Goal: Find specific page/section: Find specific page/section

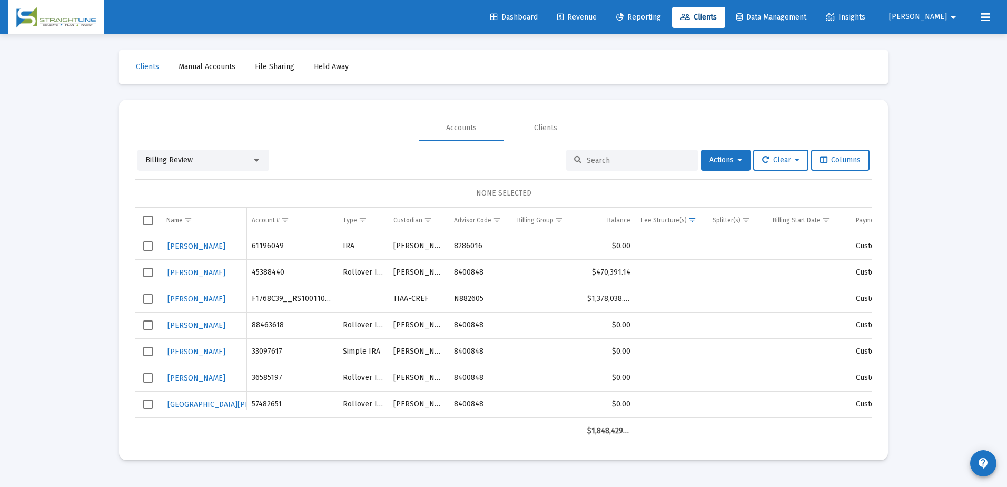
click at [625, 160] on input at bounding box center [638, 160] width 103 height 9
click at [614, 162] on input at bounding box center [638, 160] width 103 height 9
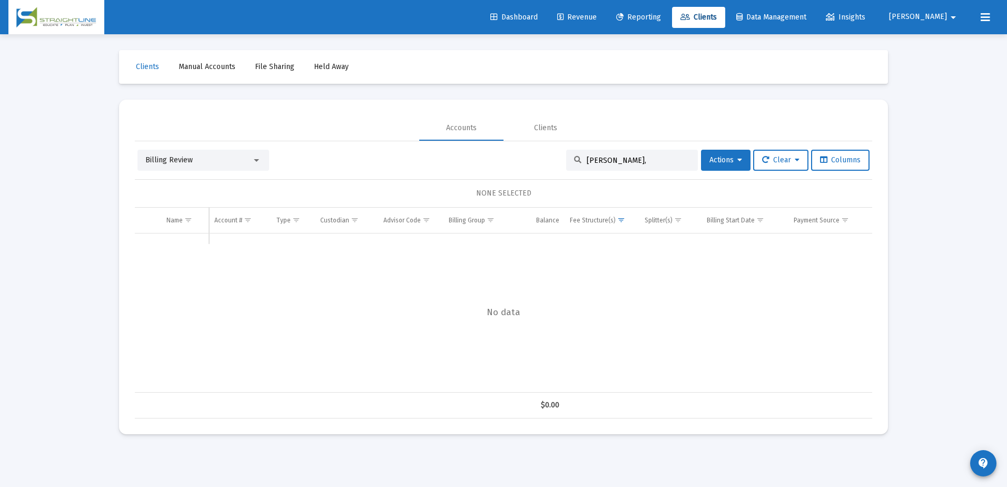
click at [256, 158] on div at bounding box center [256, 160] width 9 height 8
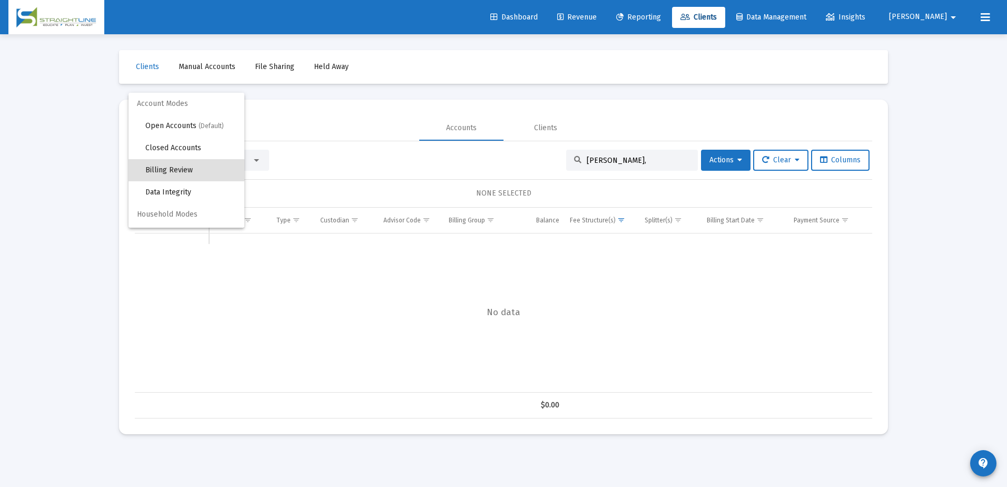
scroll to position [10, 0]
click at [194, 114] on span "Open Accounts (Default)" at bounding box center [198, 116] width 107 height 22
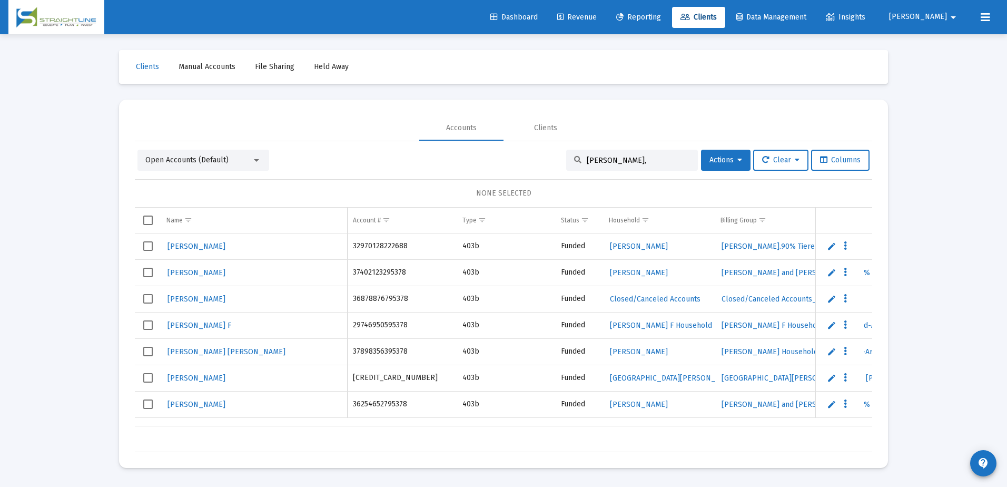
click at [626, 163] on input "[PERSON_NAME]," at bounding box center [638, 160] width 103 height 9
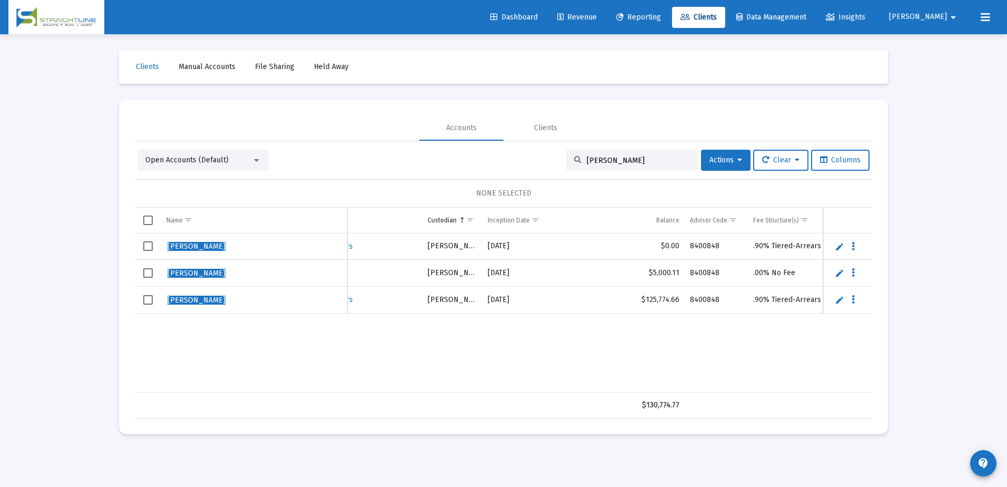
scroll to position [0, 468]
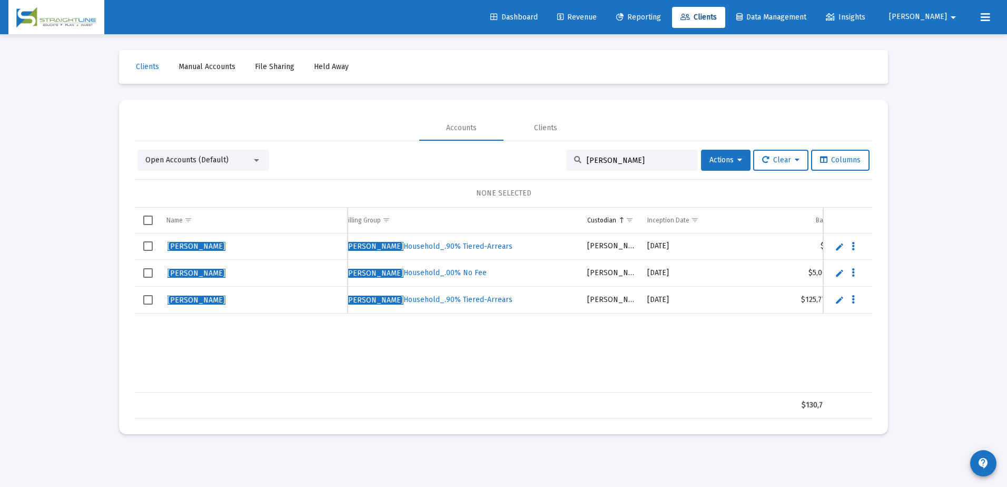
click at [652, 156] on input "[PERSON_NAME]" at bounding box center [638, 160] width 103 height 9
click at [745, 357] on div "[PERSON_NAME] 65405298 Inherited IRA Funded [PERSON_NAME] Household [PERSON_NAM…" at bounding box center [449, 312] width 1380 height 159
click at [629, 156] on input "[PERSON_NAME]" at bounding box center [638, 160] width 103 height 9
click at [630, 156] on input "[PERSON_NAME]" at bounding box center [638, 160] width 103 height 9
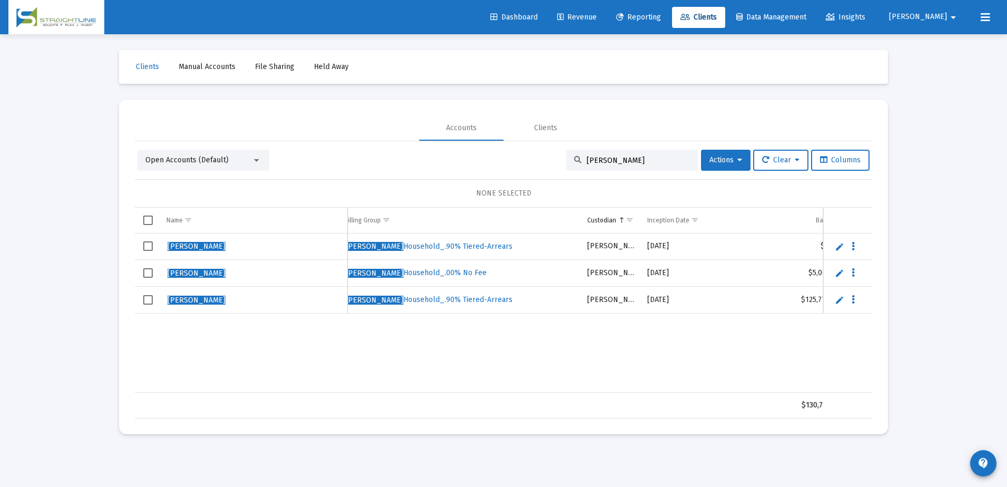
click at [630, 156] on input "[PERSON_NAME]" at bounding box center [638, 160] width 103 height 9
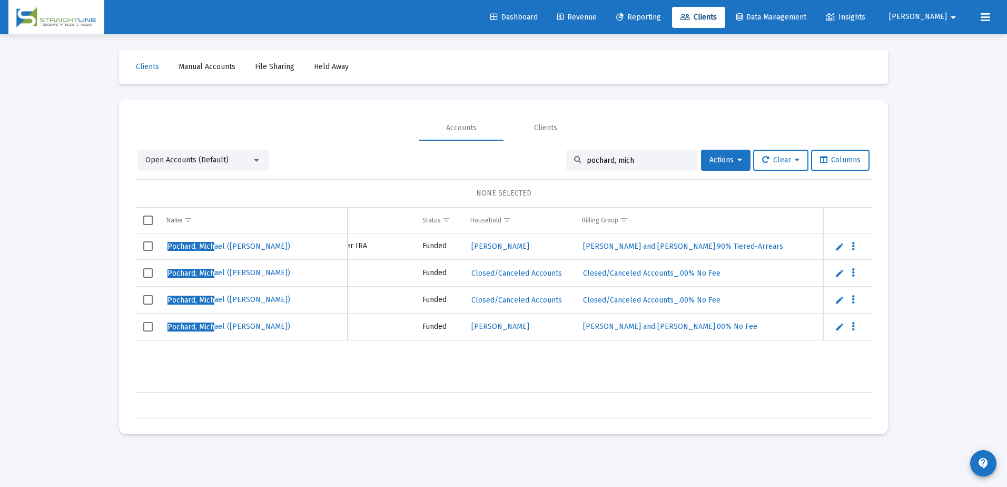
scroll to position [0, 136]
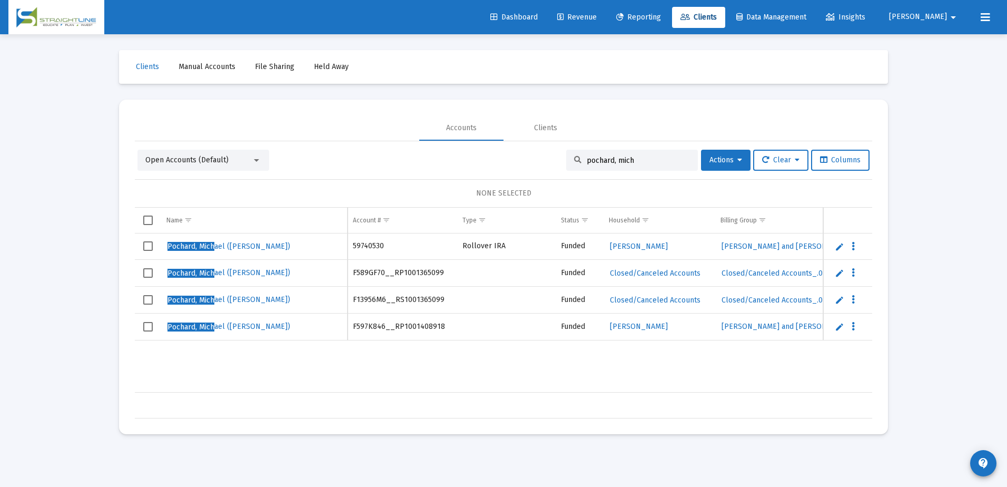
type input "pochard, mich"
click at [605, 8] on link "Revenue" at bounding box center [577, 17] width 56 height 21
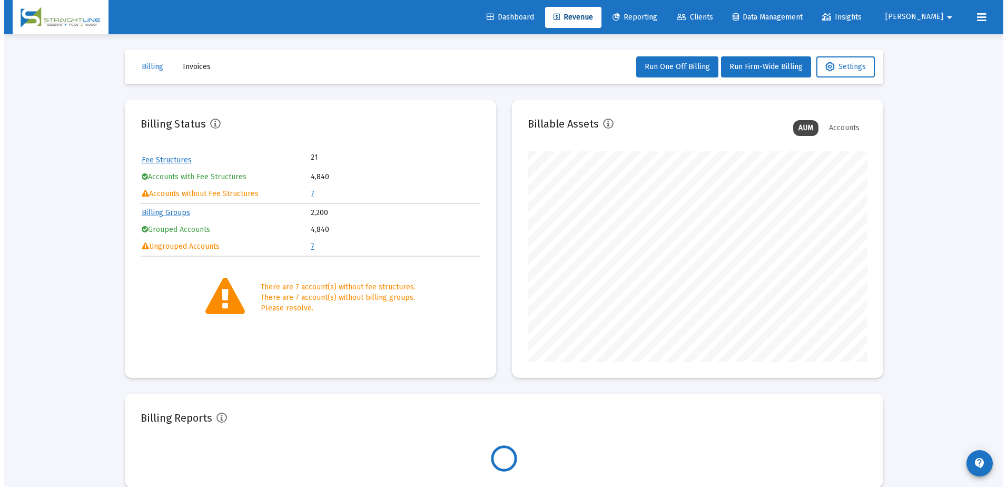
scroll to position [211, 340]
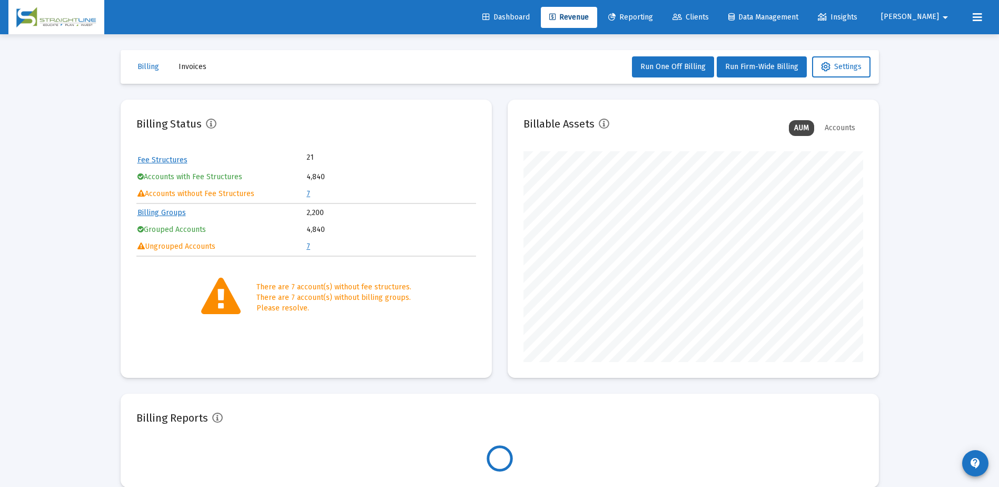
click at [308, 248] on link "7" at bounding box center [309, 246] width 4 height 9
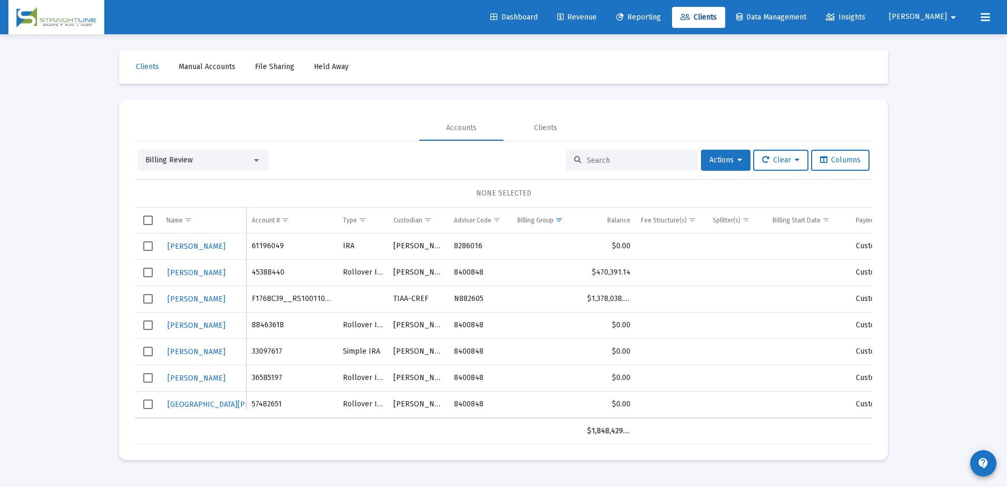
click at [609, 157] on input at bounding box center [638, 160] width 103 height 9
click at [634, 164] on input at bounding box center [638, 160] width 103 height 9
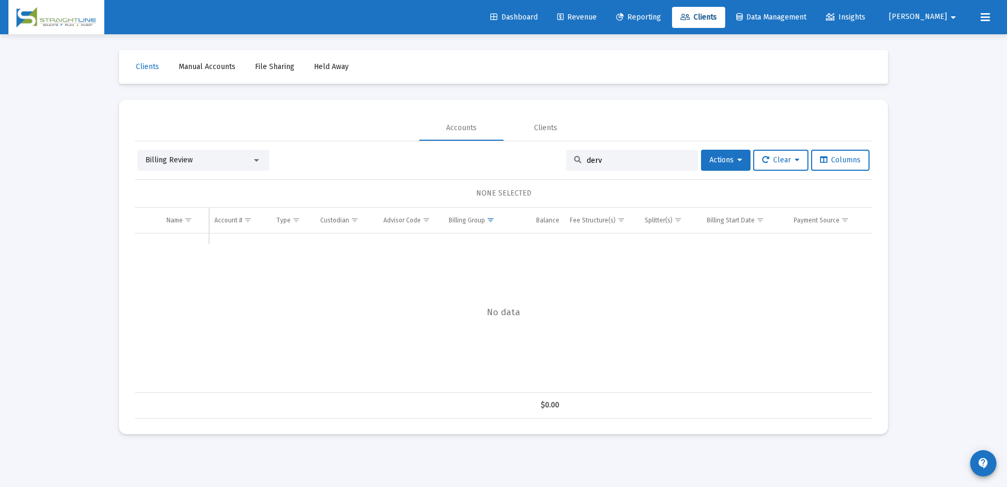
click at [253, 161] on div at bounding box center [256, 160] width 9 height 8
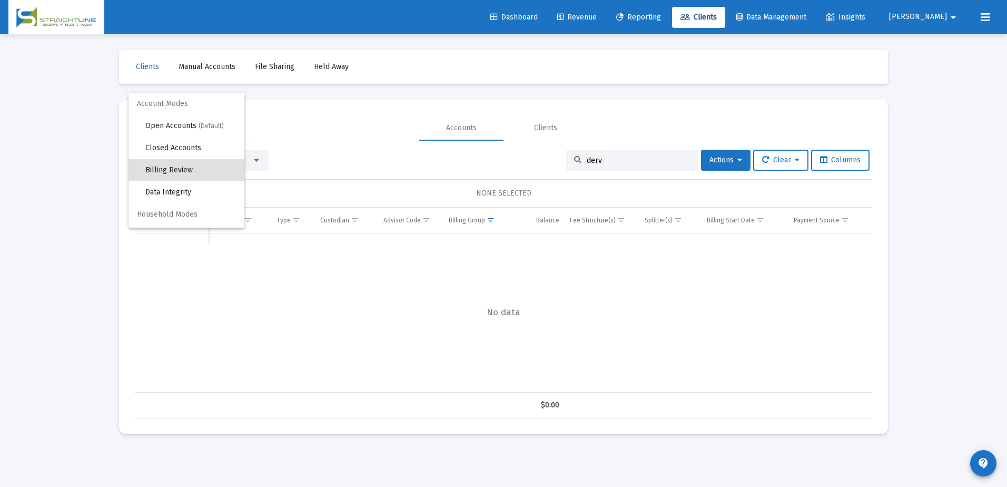
scroll to position [10, 0]
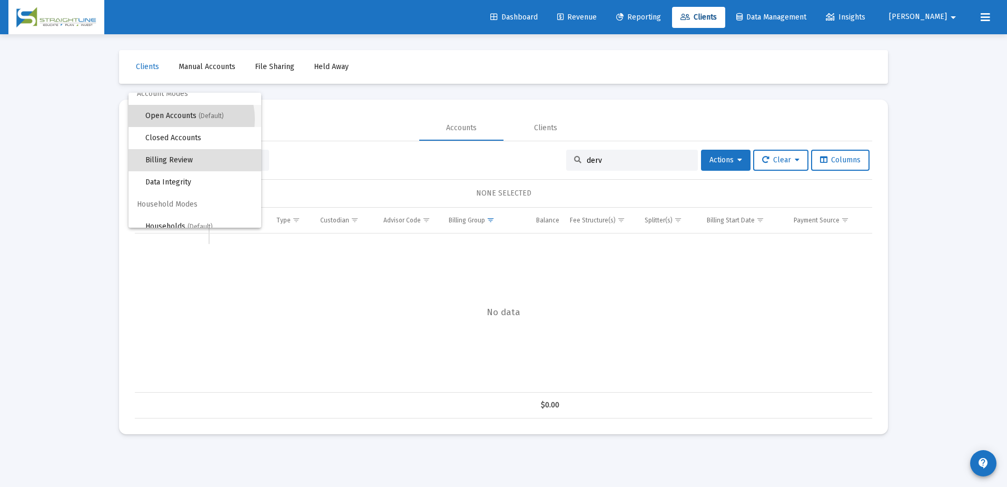
click at [186, 119] on span "Open Accounts (Default)" at bounding box center [198, 116] width 107 height 22
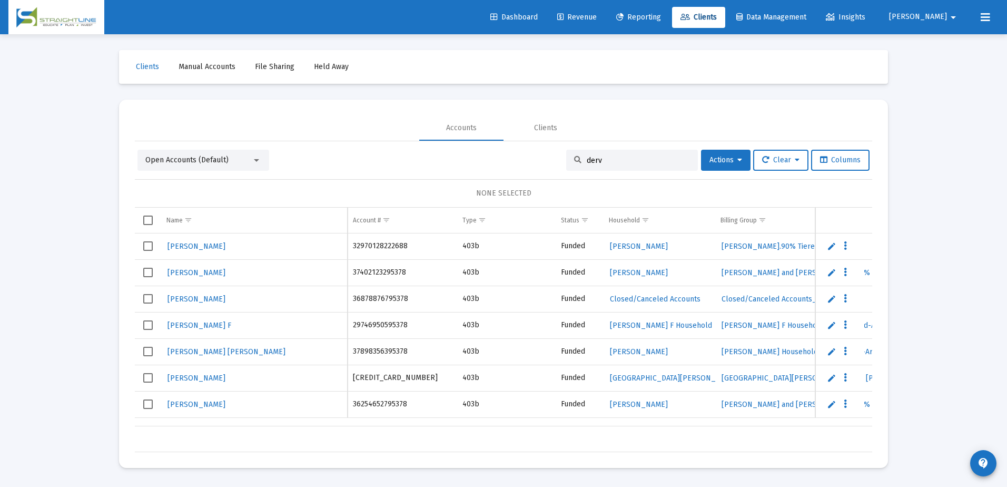
click at [611, 162] on input "derv" at bounding box center [638, 160] width 103 height 9
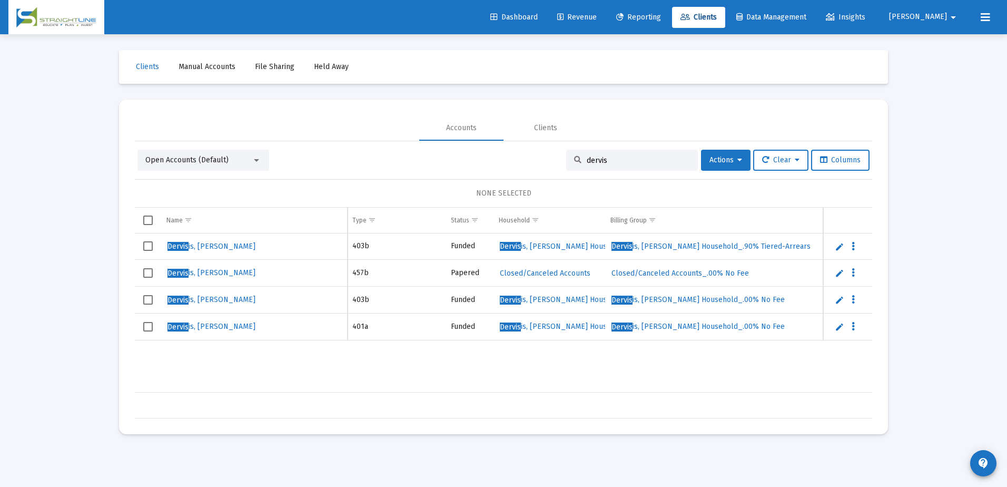
scroll to position [0, 191]
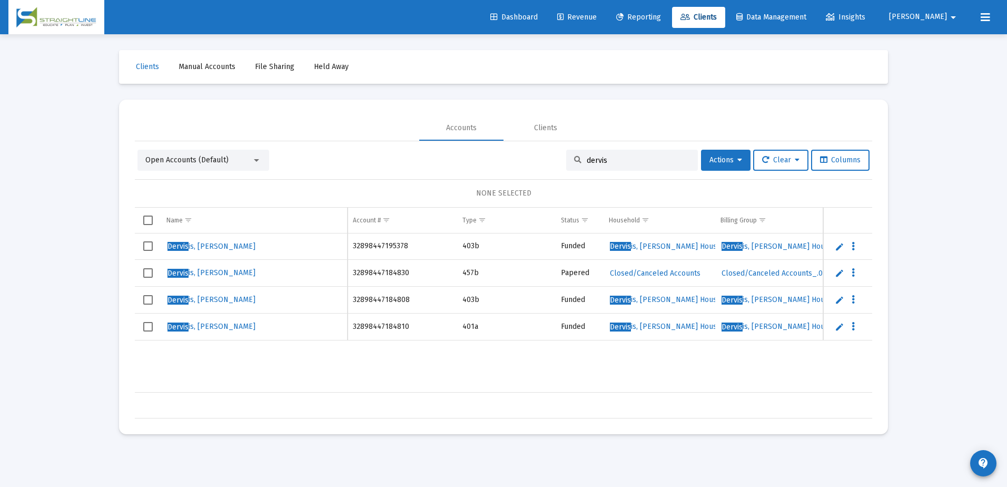
click at [431, 374] on div "Dervis is, Nikolaos G 32898447195378 403b Funded Dervis is, [PERSON_NAME] House…" at bounding box center [825, 312] width 1380 height 159
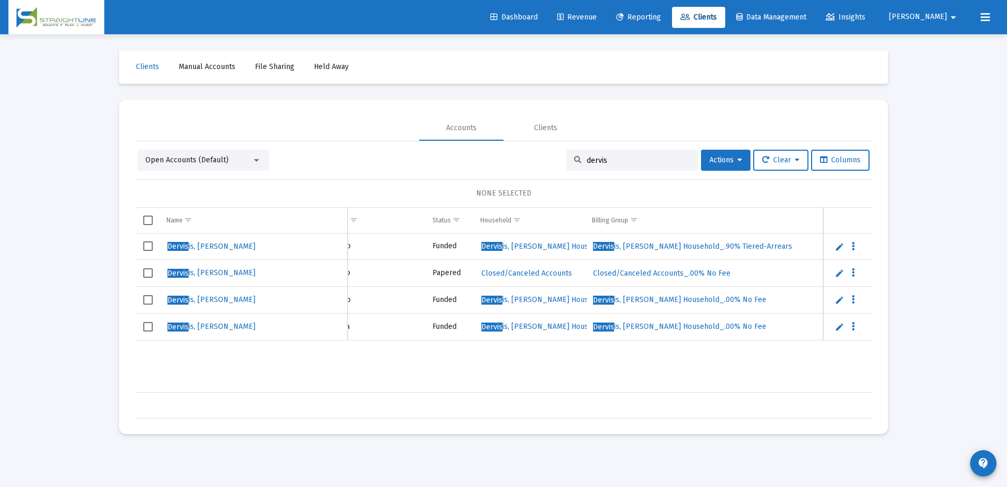
click at [600, 165] on div "dervis" at bounding box center [632, 160] width 132 height 21
click at [600, 160] on input "dervis" at bounding box center [638, 160] width 103 height 9
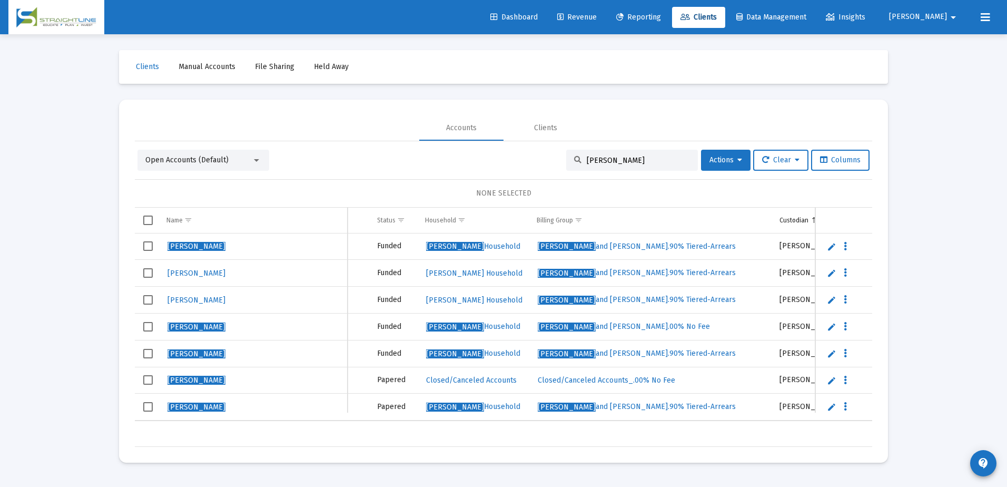
scroll to position [0, 194]
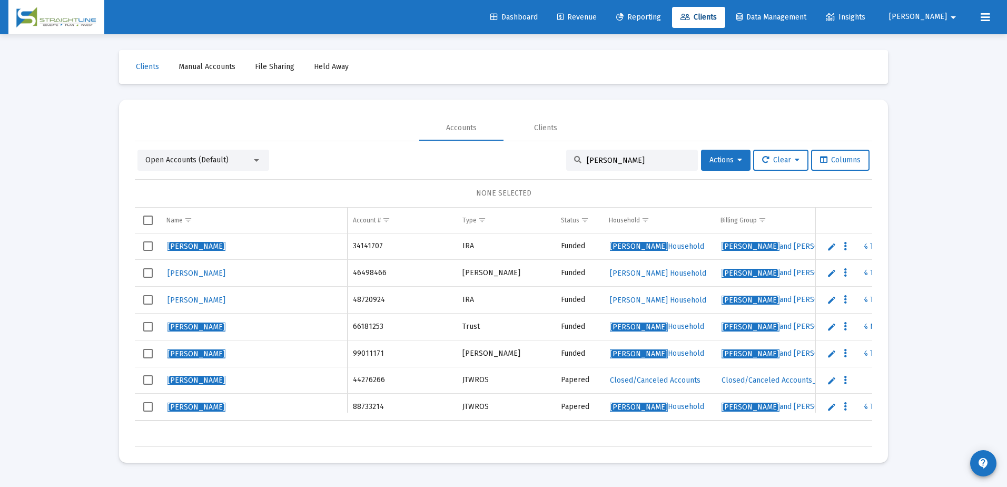
click at [622, 161] on input "[PERSON_NAME]" at bounding box center [638, 160] width 103 height 9
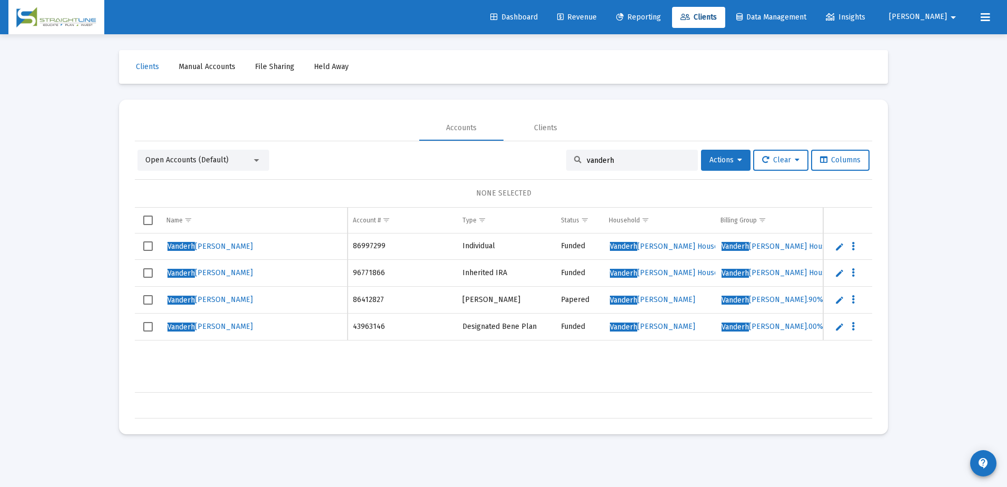
drag, startPoint x: 505, startPoint y: 379, endPoint x: 515, endPoint y: 378, distance: 10.1
click at [515, 378] on div "[PERSON_NAME] [PERSON_NAME] 86997299 Individual Funded [PERSON_NAME] [PERSON_NA…" at bounding box center [825, 312] width 1380 height 159
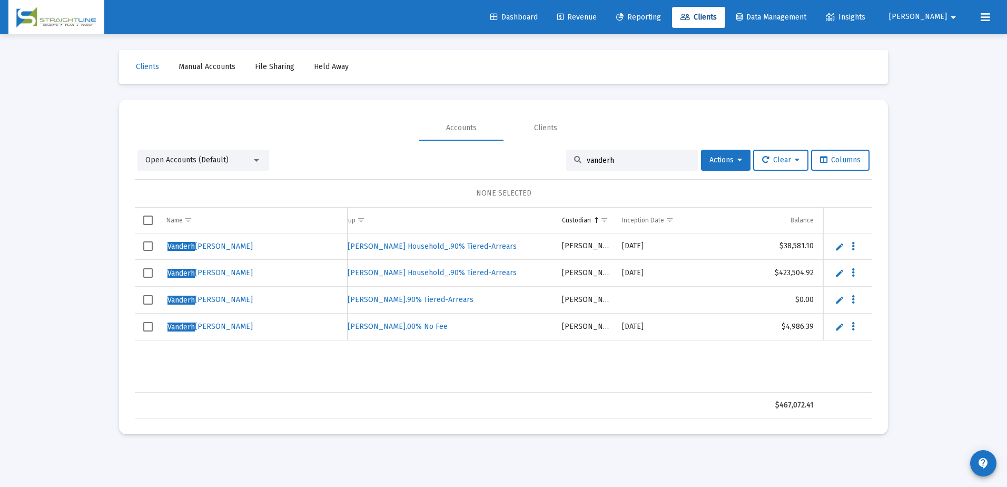
click at [609, 161] on input "vanderh" at bounding box center [638, 160] width 103 height 9
click at [609, 162] on input "vanderh" at bounding box center [638, 160] width 103 height 9
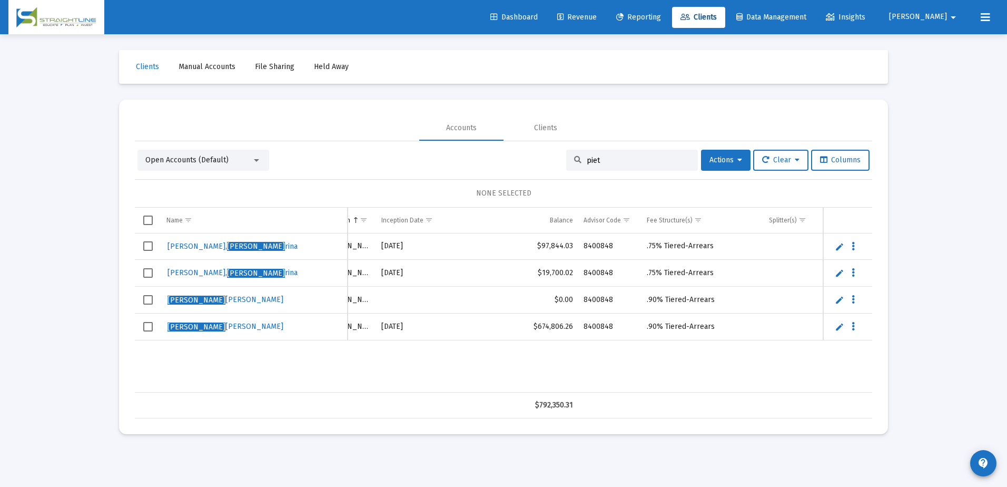
click at [912, 241] on div "Loading... Clients Manual Accounts File Sharing Held Away Accounts Clients Open…" at bounding box center [503, 243] width 1007 height 487
click at [597, 159] on input "piet" at bounding box center [638, 160] width 103 height 9
paste input "6445-9985"
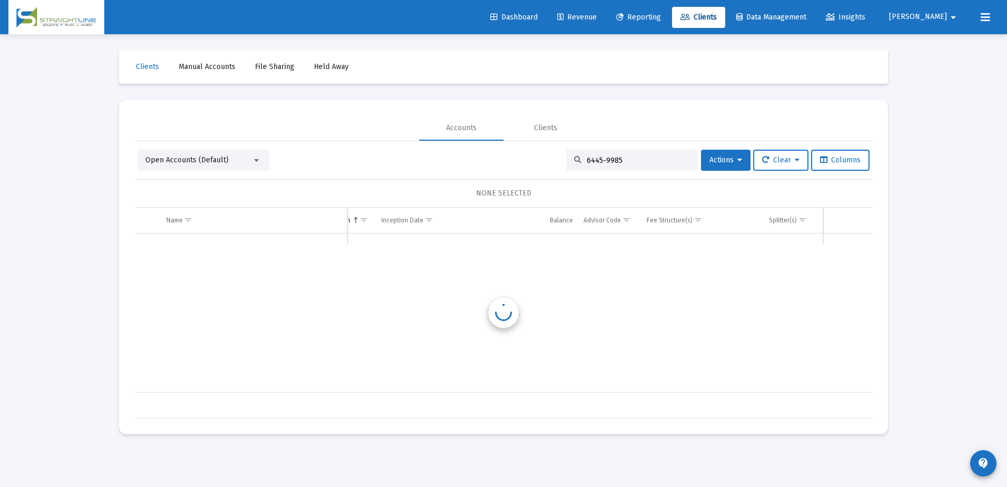
scroll to position [0, 642]
click at [597, 160] on input "6445-9985" at bounding box center [638, 160] width 103 height 9
click at [261, 161] on div "Open Accounts (Default)" at bounding box center [203, 160] width 132 height 21
click at [258, 161] on div at bounding box center [256, 160] width 5 height 3
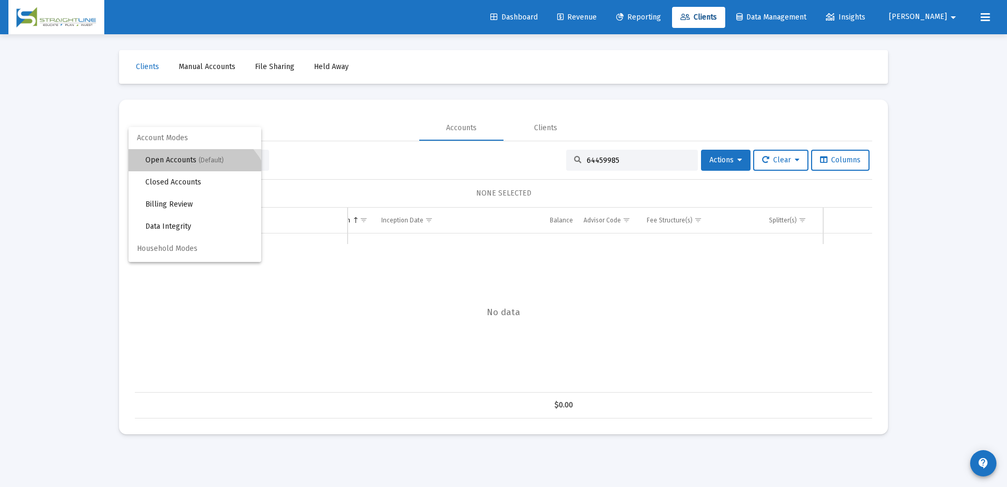
drag, startPoint x: 187, startPoint y: 160, endPoint x: 188, endPoint y: 170, distance: 10.0
click at [188, 170] on span "Open Accounts (Default)" at bounding box center [198, 160] width 107 height 22
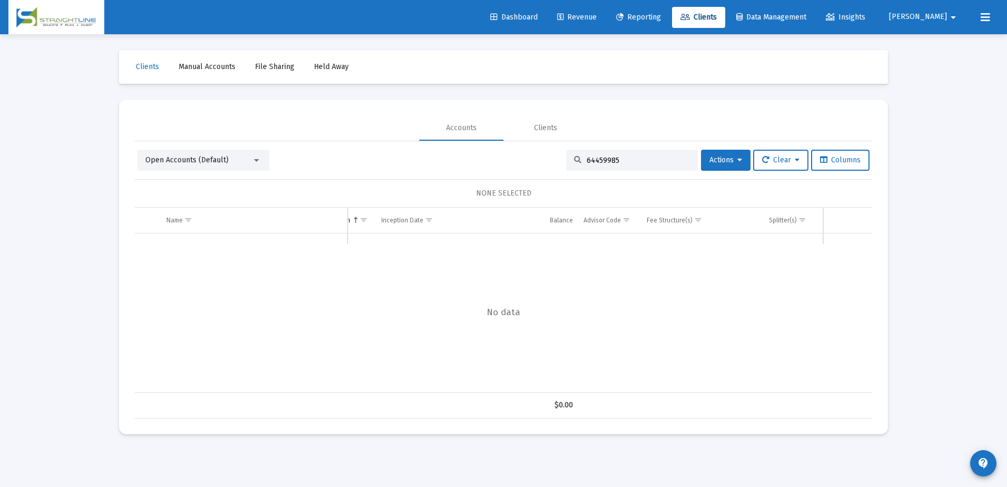
click at [189, 176] on div "Open Accounts (Default) 64459985 Actions Clear Columns NONE SELECTED Name Name …" at bounding box center [503, 284] width 737 height 269
click at [210, 159] on span "Open Accounts (Default)" at bounding box center [186, 159] width 83 height 9
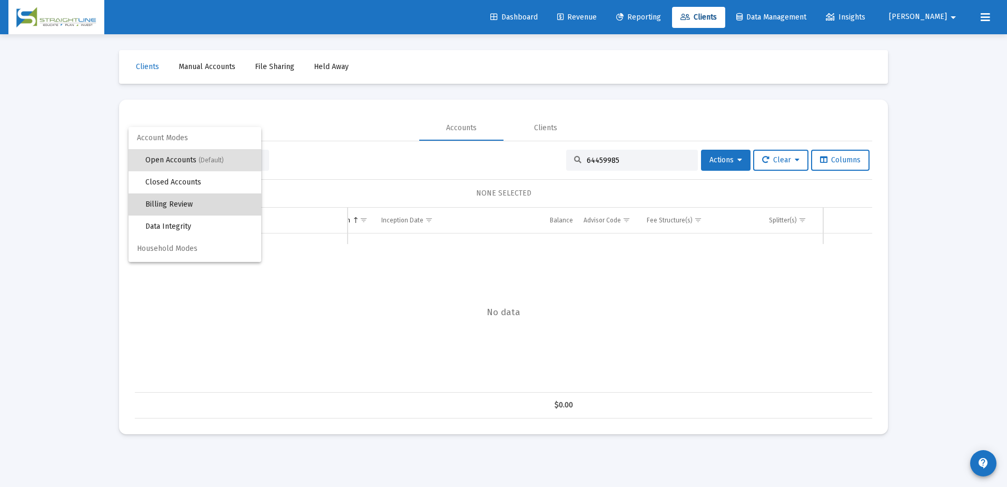
click at [204, 194] on span "Billing Review" at bounding box center [198, 204] width 107 height 22
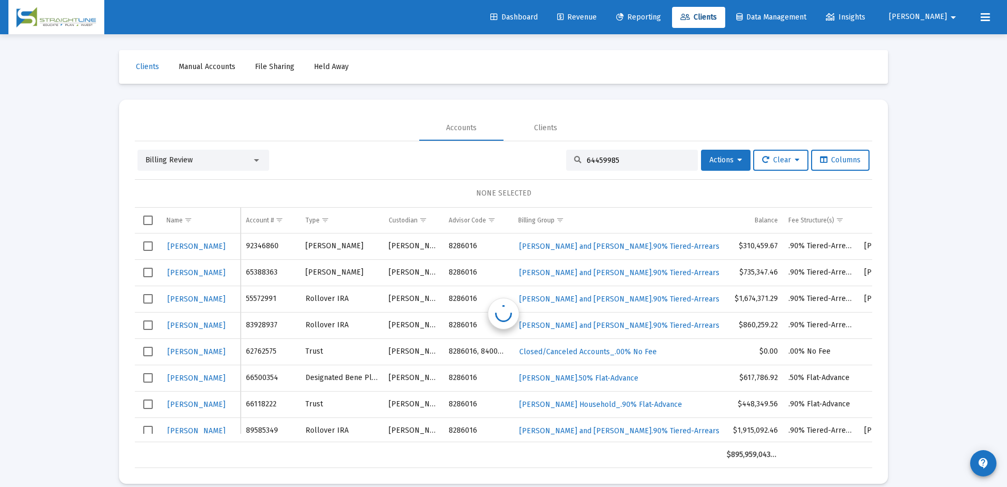
click at [203, 179] on div "Billing Review 64459985 Actions Clear Columns NONE SELECTED Name Name Account #…" at bounding box center [503, 309] width 737 height 318
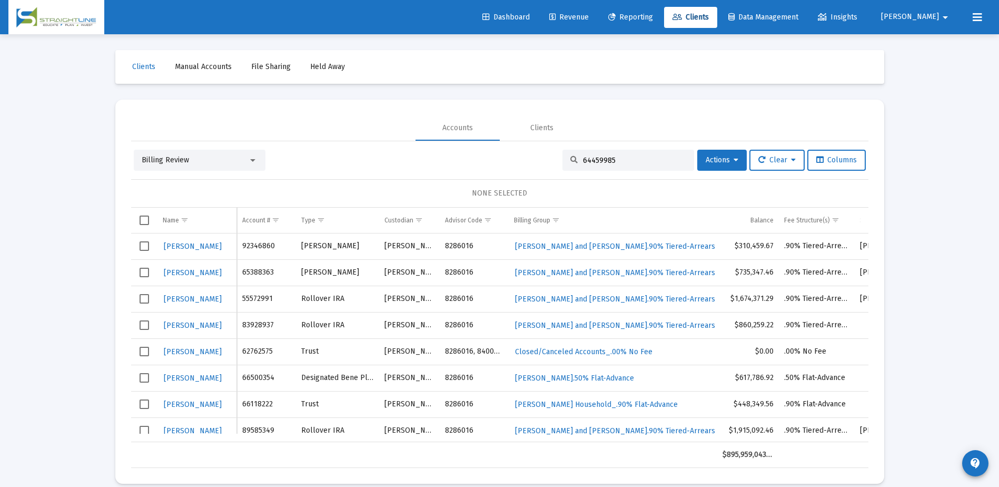
click at [211, 156] on div "Billing Review" at bounding box center [195, 160] width 106 height 11
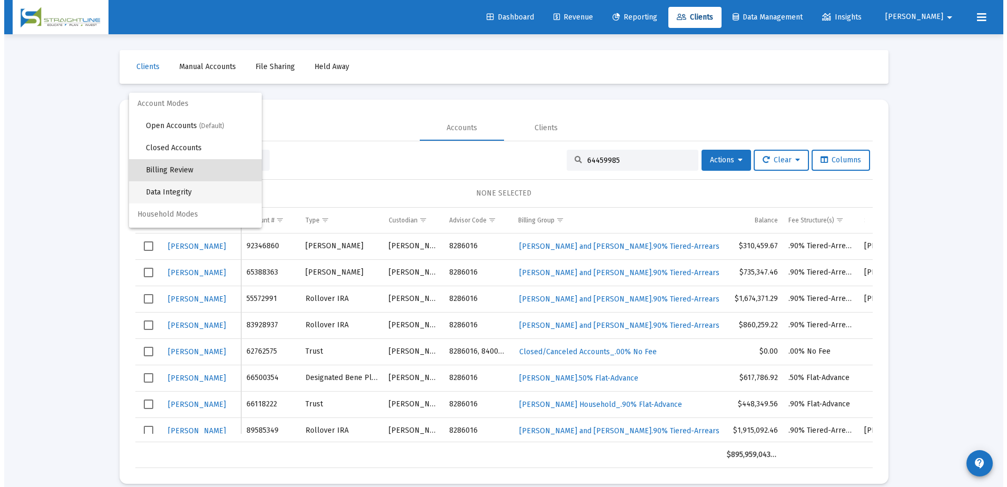
scroll to position [10, 0]
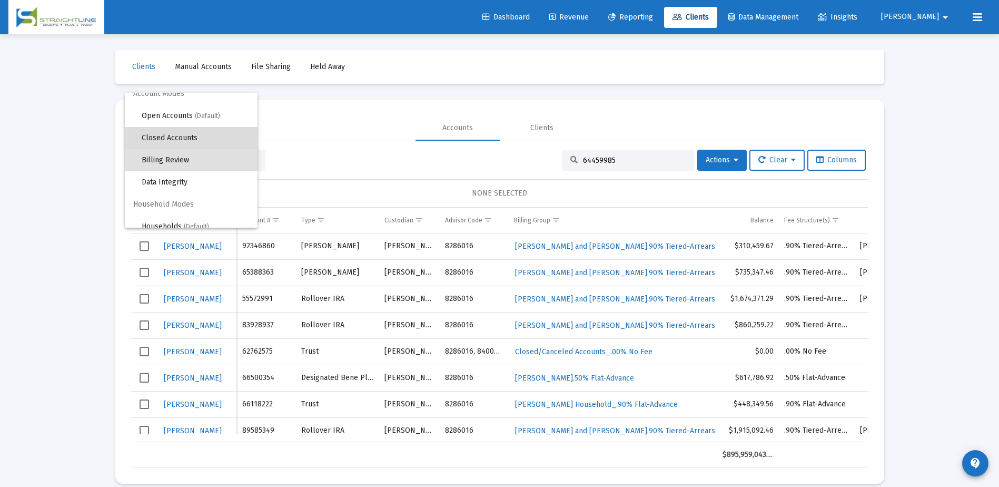
click at [199, 141] on span "Closed Accounts" at bounding box center [195, 138] width 107 height 22
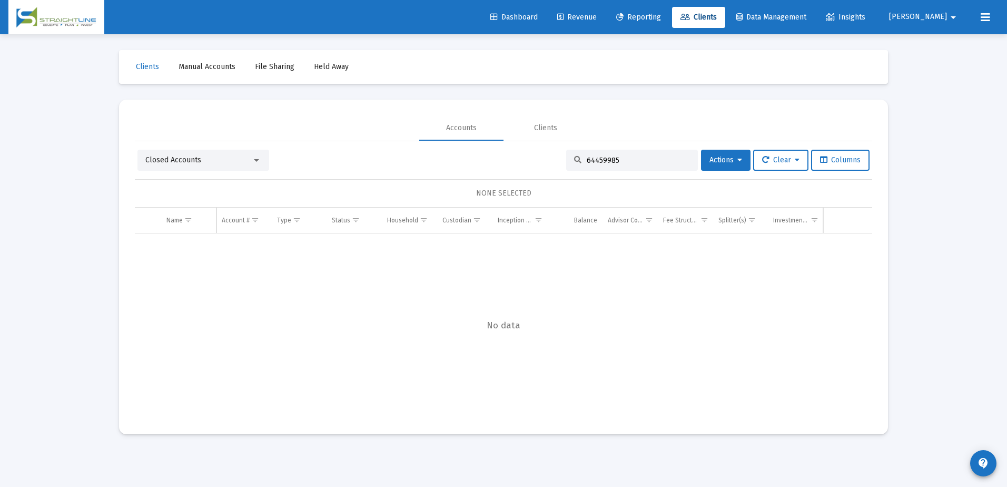
click at [621, 153] on div "64459985" at bounding box center [632, 160] width 132 height 21
click at [621, 156] on input "64459985" at bounding box center [638, 160] width 103 height 9
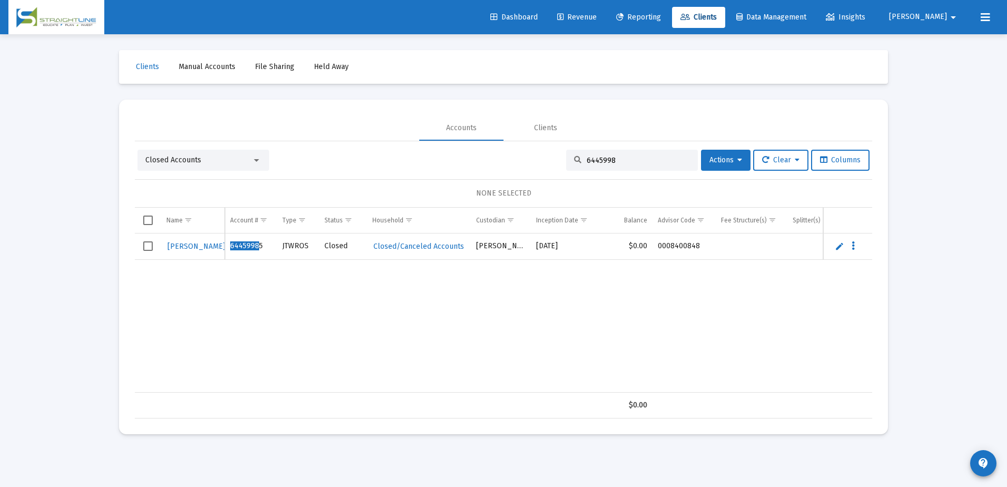
drag, startPoint x: 621, startPoint y: 156, endPoint x: 570, endPoint y: 156, distance: 50.0
click at [570, 156] on div "6445998" at bounding box center [632, 160] width 132 height 21
paste input "-9985"
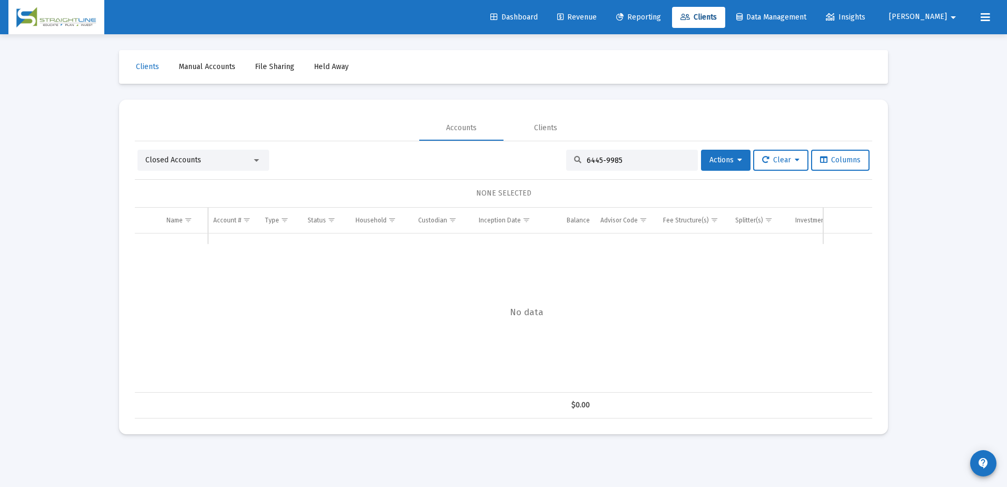
click at [598, 162] on input "6445-9985" at bounding box center [638, 160] width 103 height 9
click at [626, 163] on input "64459985" at bounding box center [638, 160] width 103 height 9
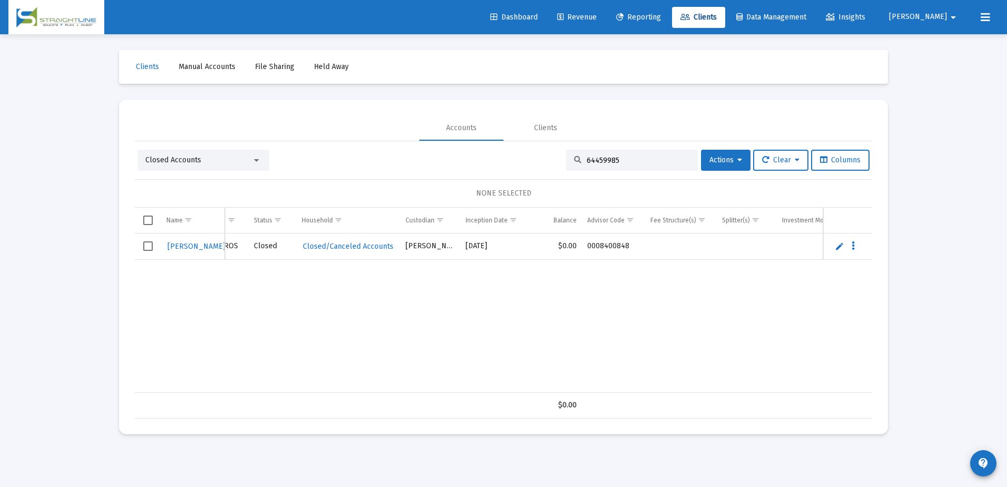
scroll to position [0, 104]
click at [260, 161] on div at bounding box center [256, 160] width 9 height 8
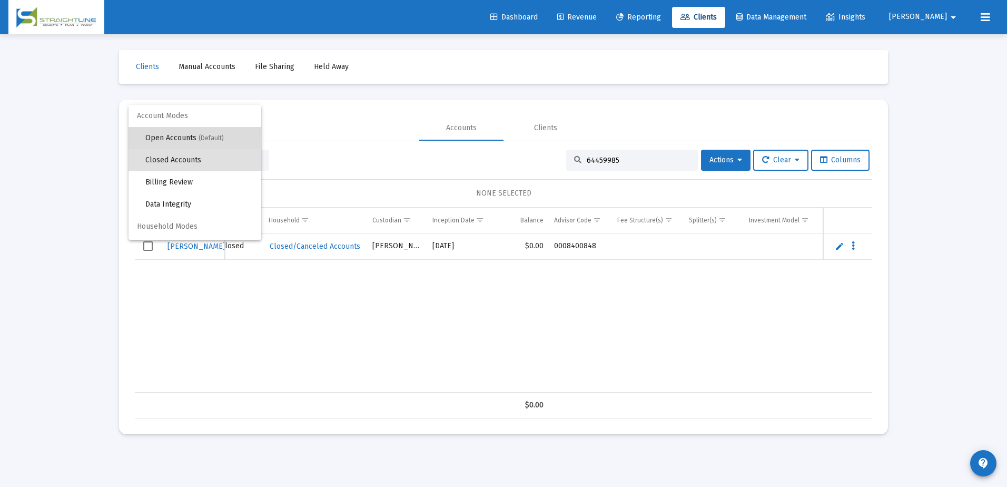
click at [212, 142] on span "Open Accounts (Default)" at bounding box center [198, 138] width 107 height 22
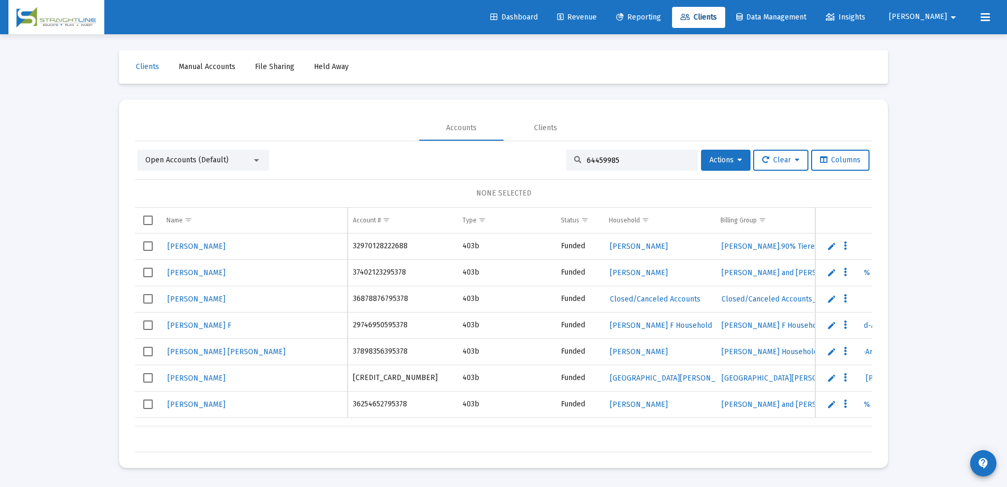
click at [628, 158] on input "64459985" at bounding box center [638, 160] width 103 height 9
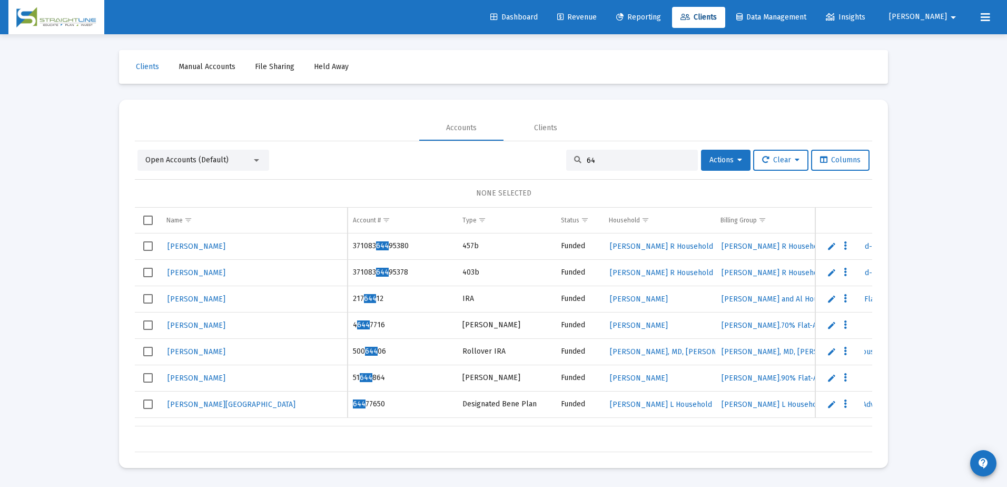
type input "6"
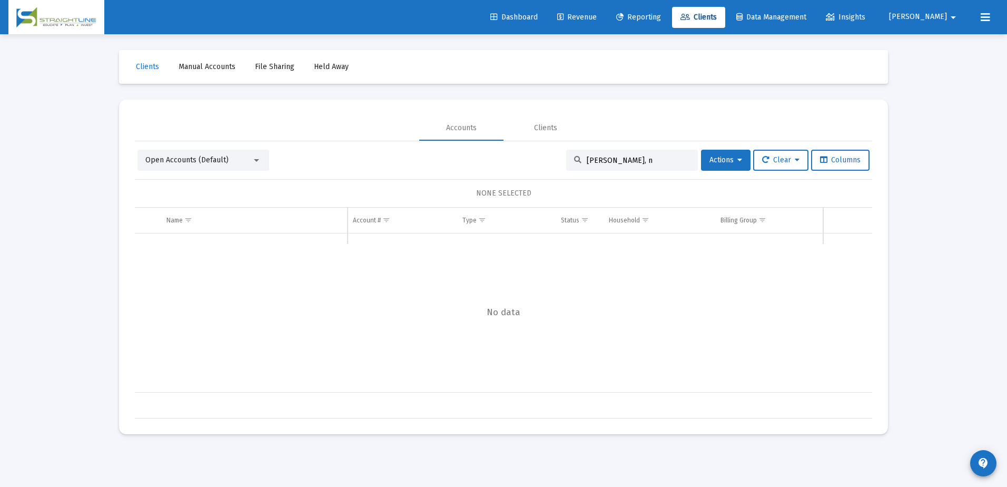
click at [249, 155] on div "Open Accounts (Default)" at bounding box center [198, 160] width 106 height 11
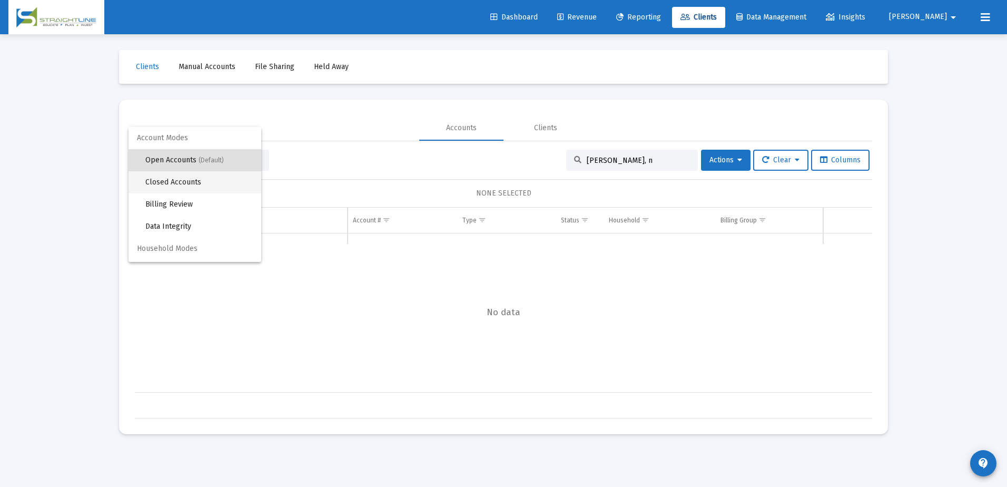
drag, startPoint x: 211, startPoint y: 179, endPoint x: 307, endPoint y: 165, distance: 96.9
click at [211, 178] on span "Closed Accounts" at bounding box center [198, 182] width 107 height 22
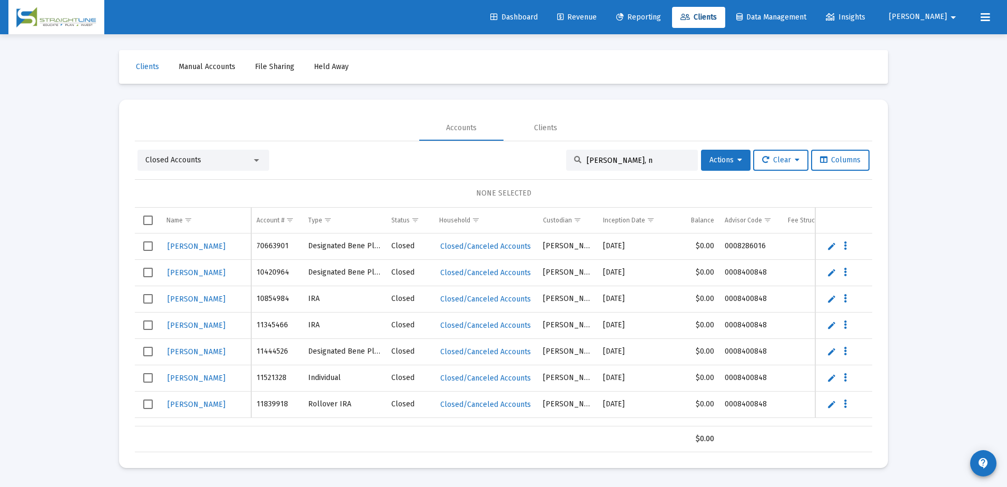
click at [629, 161] on input "[PERSON_NAME], n" at bounding box center [638, 160] width 103 height 9
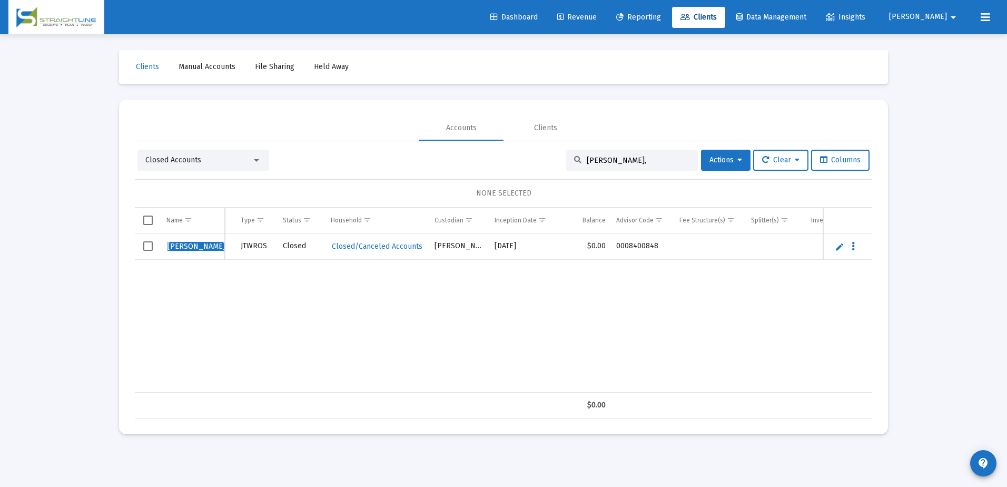
scroll to position [0, 50]
click at [603, 160] on input "[PERSON_NAME]," at bounding box center [638, 160] width 103 height 9
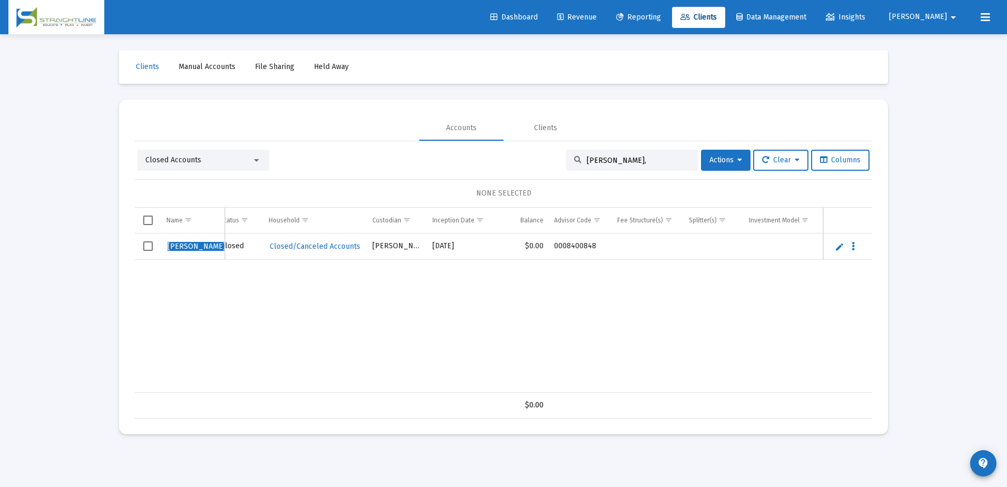
click at [220, 162] on div "Closed Accounts" at bounding box center [198, 160] width 106 height 11
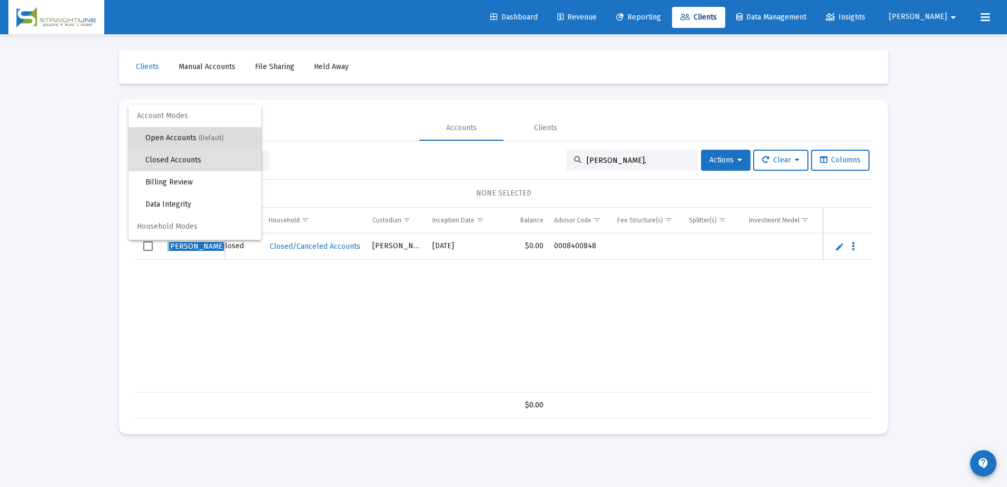
click at [204, 135] on span "(Default)" at bounding box center [211, 137] width 25 height 7
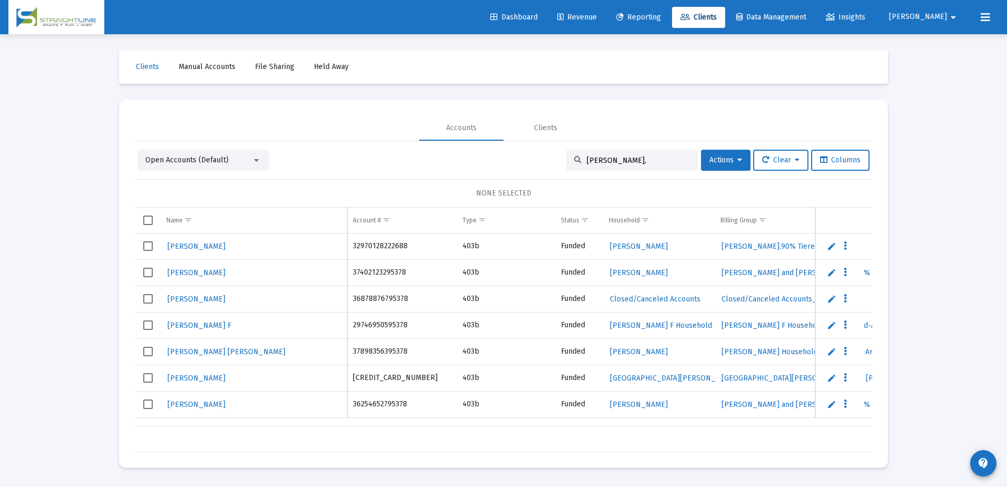
click at [614, 160] on input "[PERSON_NAME]," at bounding box center [638, 160] width 103 height 9
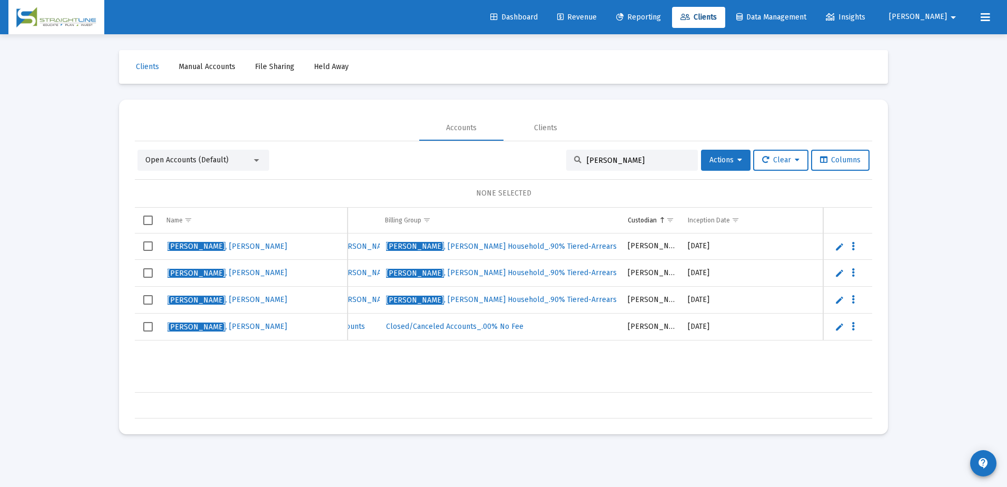
scroll to position [0, 0]
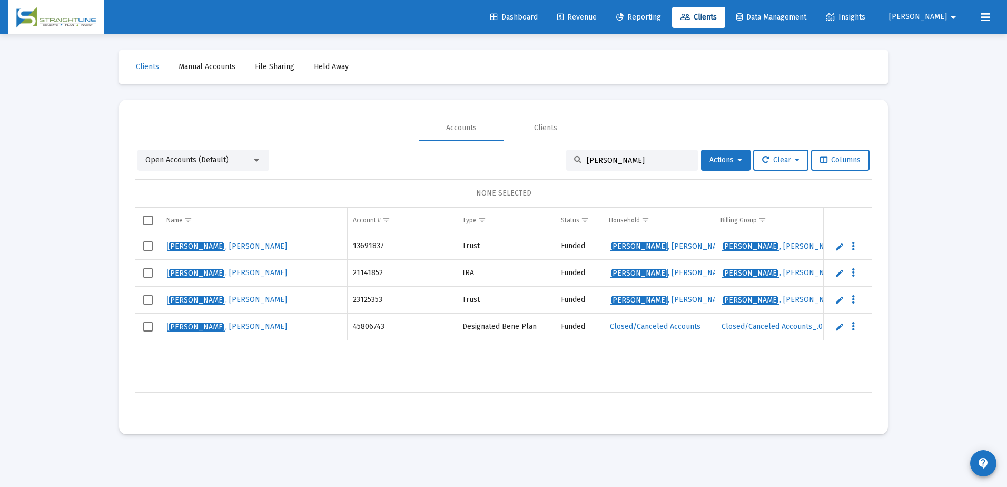
type input "[PERSON_NAME]"
